Goal: Information Seeking & Learning: Learn about a topic

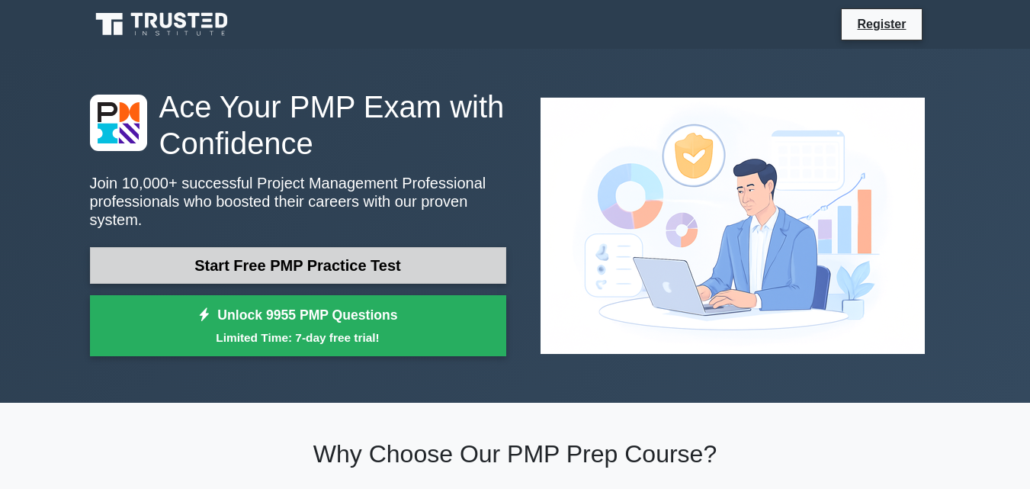
click at [323, 247] on link "Start Free PMP Practice Test" at bounding box center [298, 265] width 416 height 37
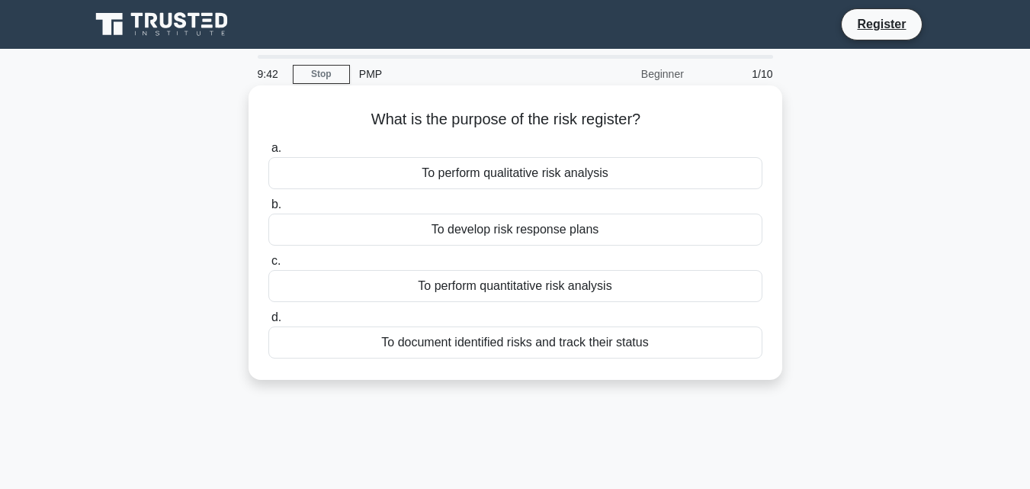
click at [551, 173] on div "To perform qualitative risk analysis" at bounding box center [515, 173] width 494 height 32
click at [268, 153] on input "a. To perform qualitative risk analysis" at bounding box center [268, 148] width 0 height 10
